Goal: Obtain resource: Download file/media

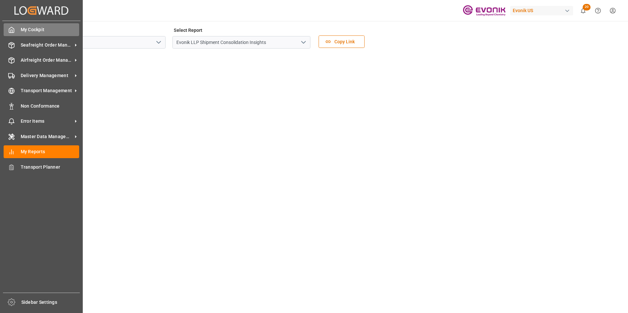
click at [7, 28] on div at bounding box center [9, 29] width 11 height 7
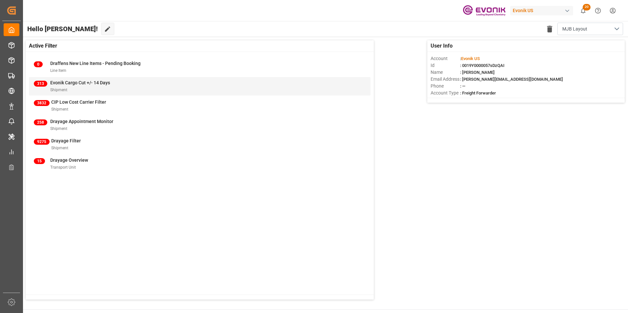
click at [62, 79] on div "Evonik Cargo Cut +/- 14 Days" at bounding box center [80, 82] width 60 height 7
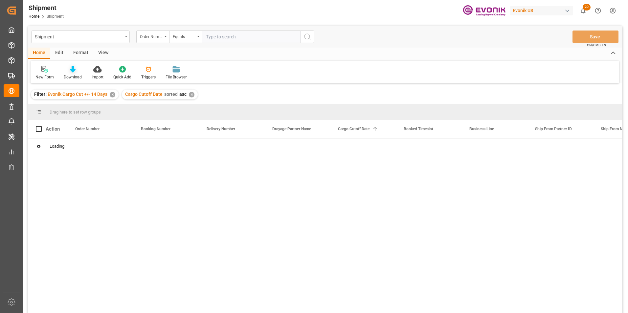
click at [72, 70] on icon at bounding box center [73, 69] width 6 height 7
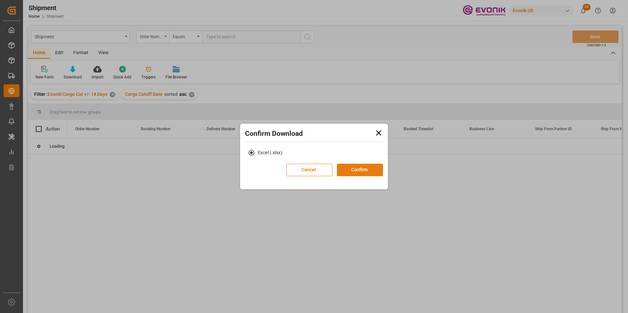
click at [353, 167] on button "Confirm" at bounding box center [360, 170] width 46 height 12
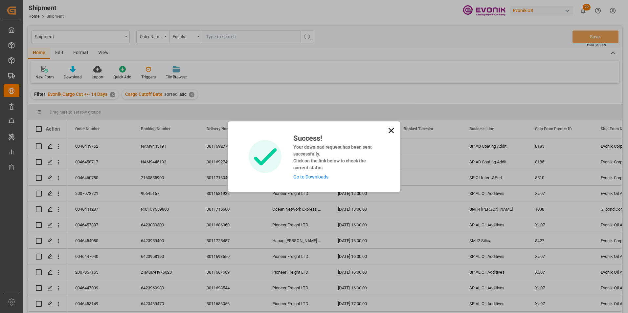
click at [311, 177] on link "Go to Downloads" at bounding box center [310, 176] width 35 height 5
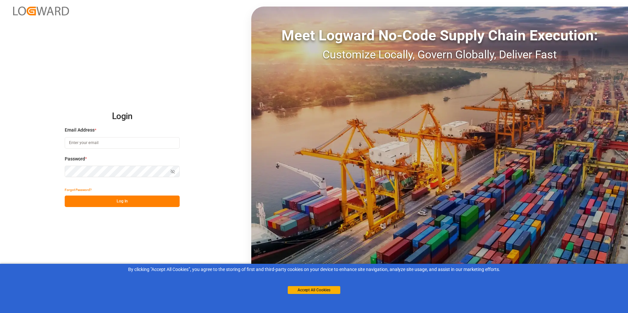
type input "michael.breed@leschaco.com"
click at [121, 201] on button "Log In" at bounding box center [122, 201] width 115 height 11
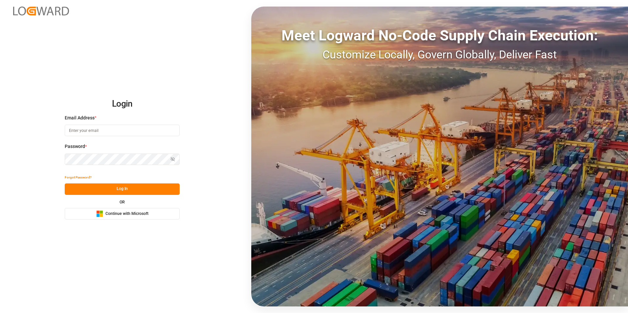
type input "michael.breed@leschaco.com"
click at [118, 188] on button "Log In" at bounding box center [122, 189] width 115 height 11
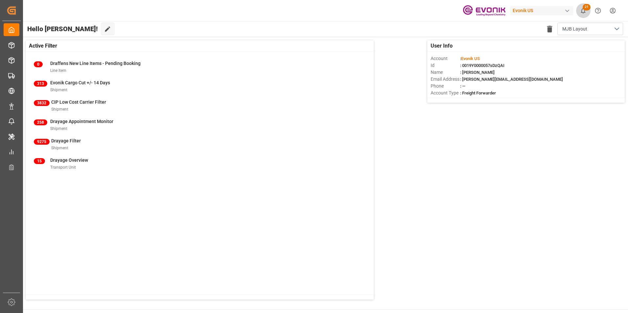
click at [586, 10] on span "21" at bounding box center [587, 7] width 8 height 7
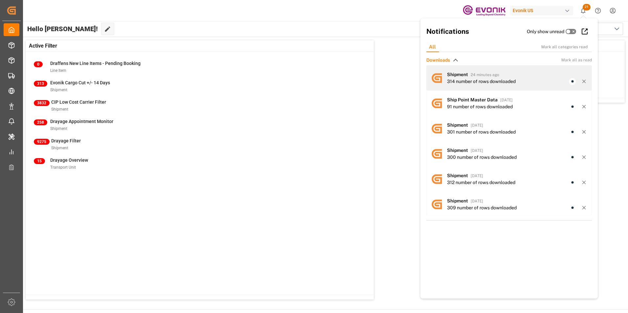
click at [467, 81] on div "314 number of rows downloaded" at bounding box center [481, 81] width 69 height 7
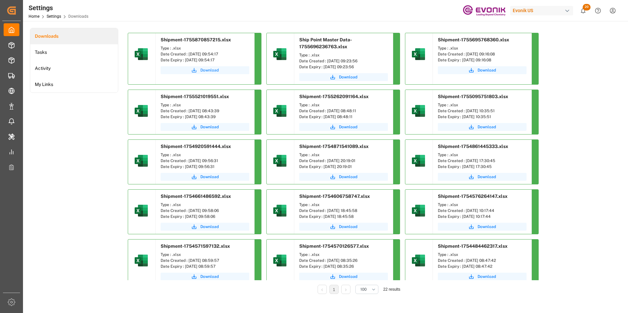
click at [207, 67] on button "Download" at bounding box center [205, 70] width 89 height 8
